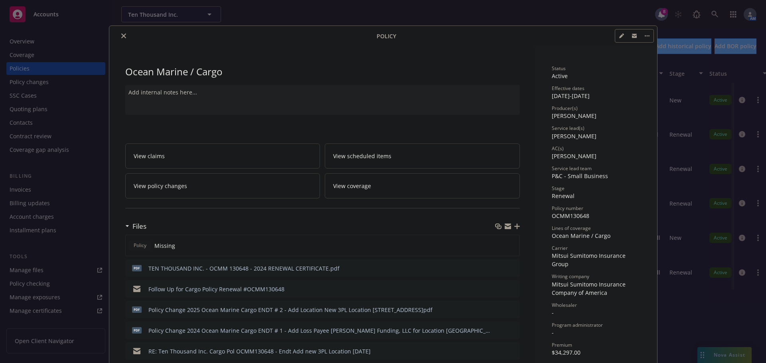
click at [121, 37] on icon "close" at bounding box center [123, 36] width 5 height 5
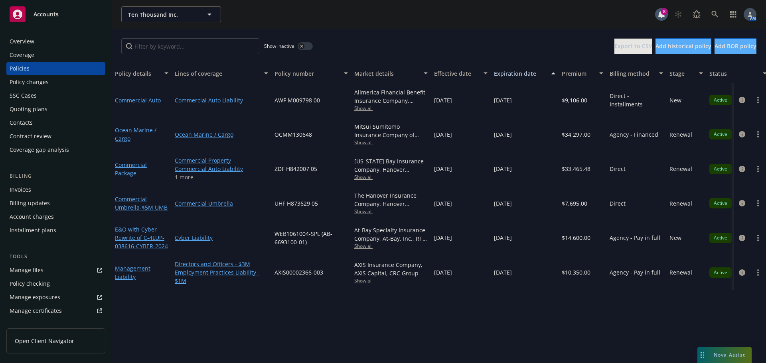
click at [54, 39] on div "Overview" at bounding box center [56, 41] width 93 height 13
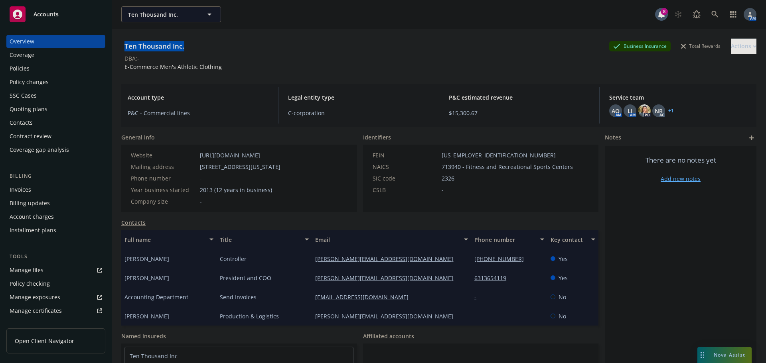
drag, startPoint x: 175, startPoint y: 49, endPoint x: 124, endPoint y: 50, distance: 51.1
click at [124, 50] on div "Ten Thousand Inc." at bounding box center [154, 46] width 66 height 10
click at [45, 65] on div "Policies" at bounding box center [56, 68] width 93 height 13
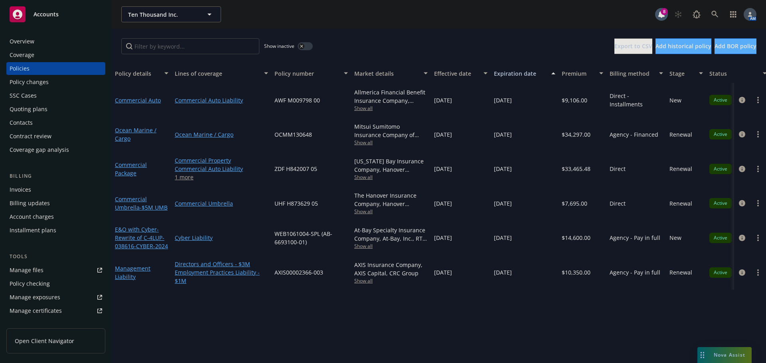
click at [291, 133] on span "OCMM130648" at bounding box center [292, 134] width 37 height 8
copy span "OCMM130648"
